Goal: Use online tool/utility: Use online tool/utility

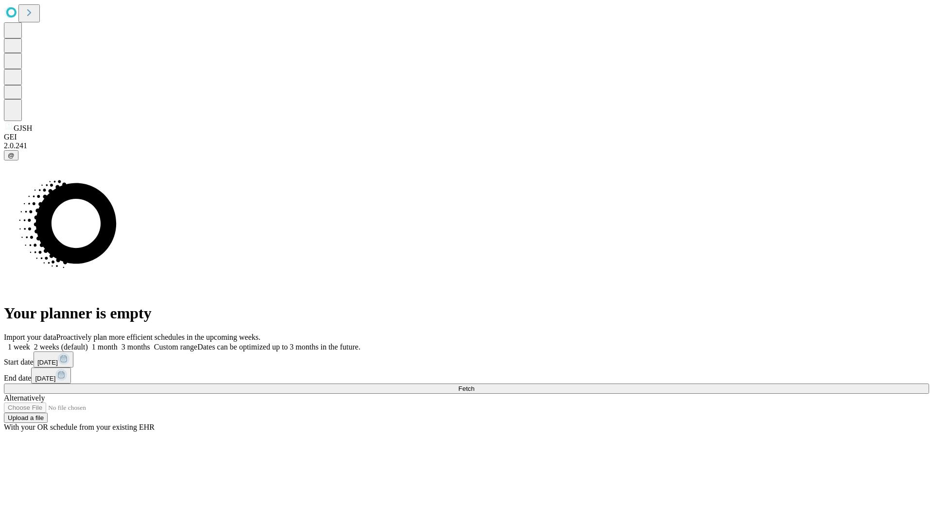
click at [474, 385] on span "Fetch" at bounding box center [466, 388] width 16 height 7
